Goal: Information Seeking & Learning: Find specific page/section

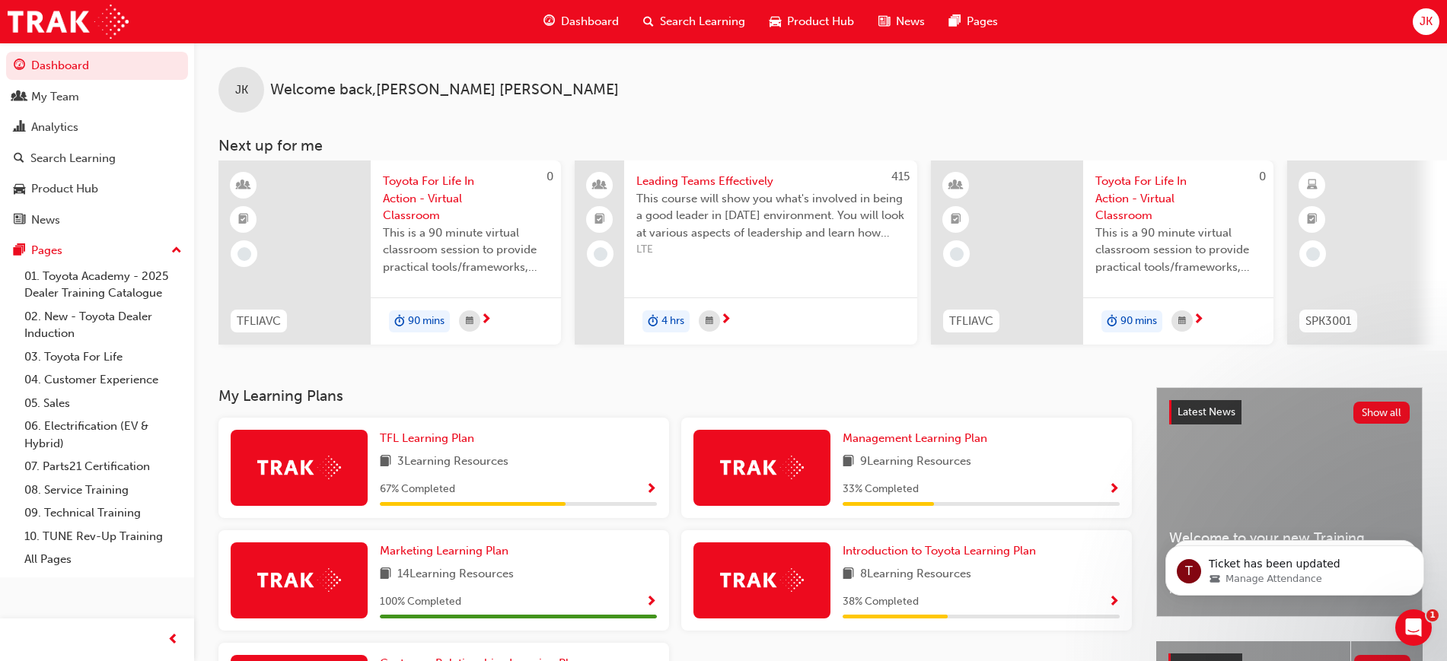
click at [709, 13] on span "Search Learning" at bounding box center [702, 22] width 85 height 18
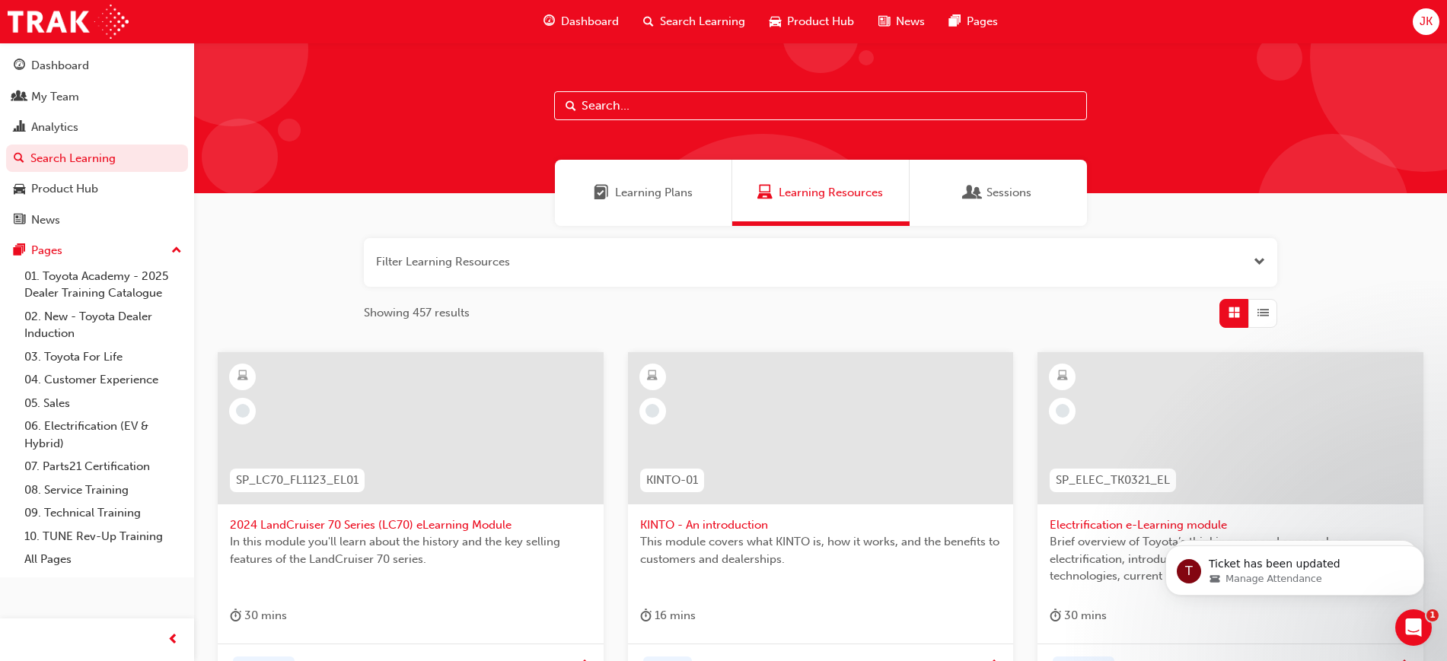
click at [660, 100] on input "text" at bounding box center [820, 105] width 533 height 29
type input "t"
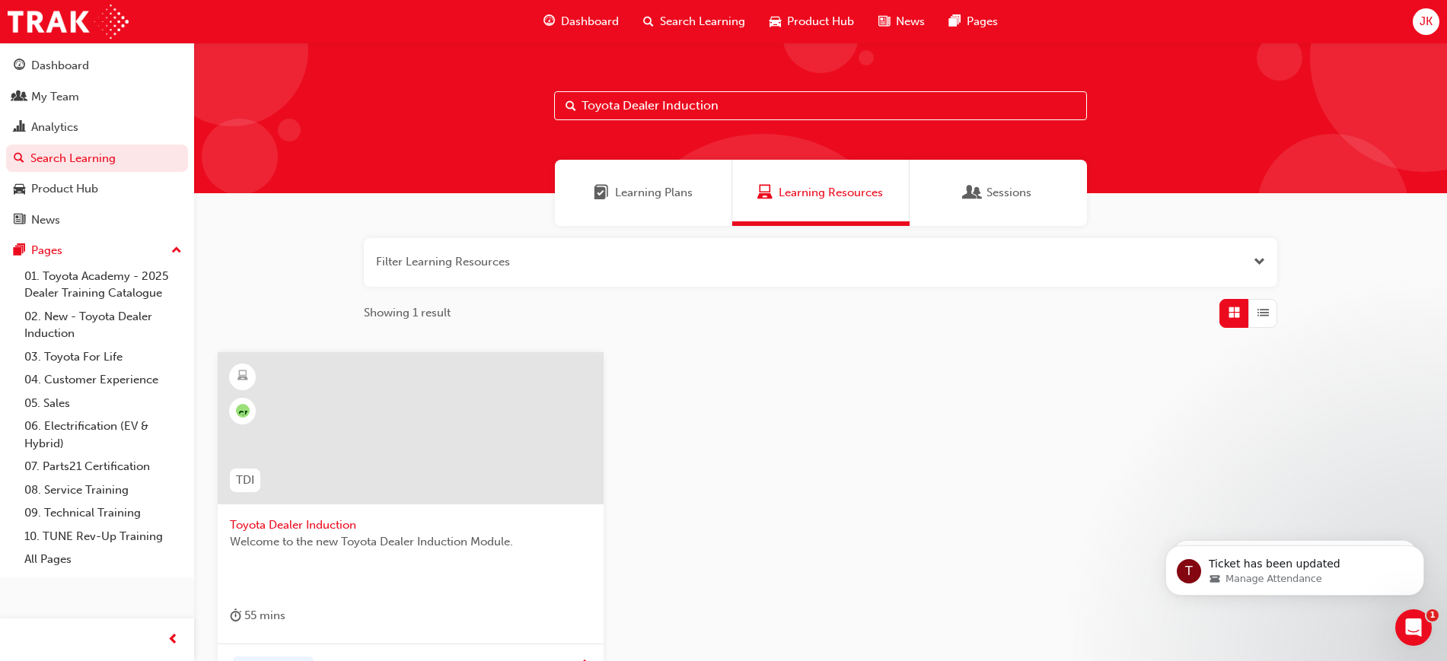
type input "Toyota Dealer Induction"
